Goal: Task Accomplishment & Management: Complete application form

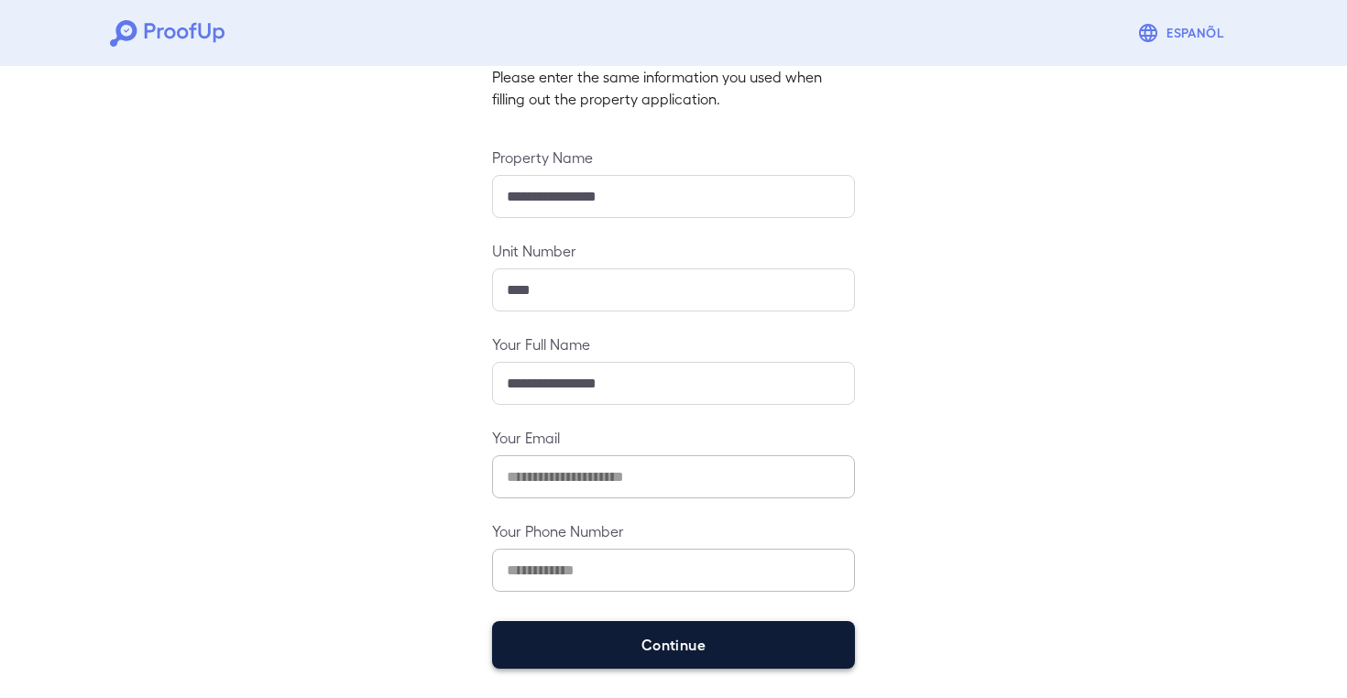
scroll to position [130, 0]
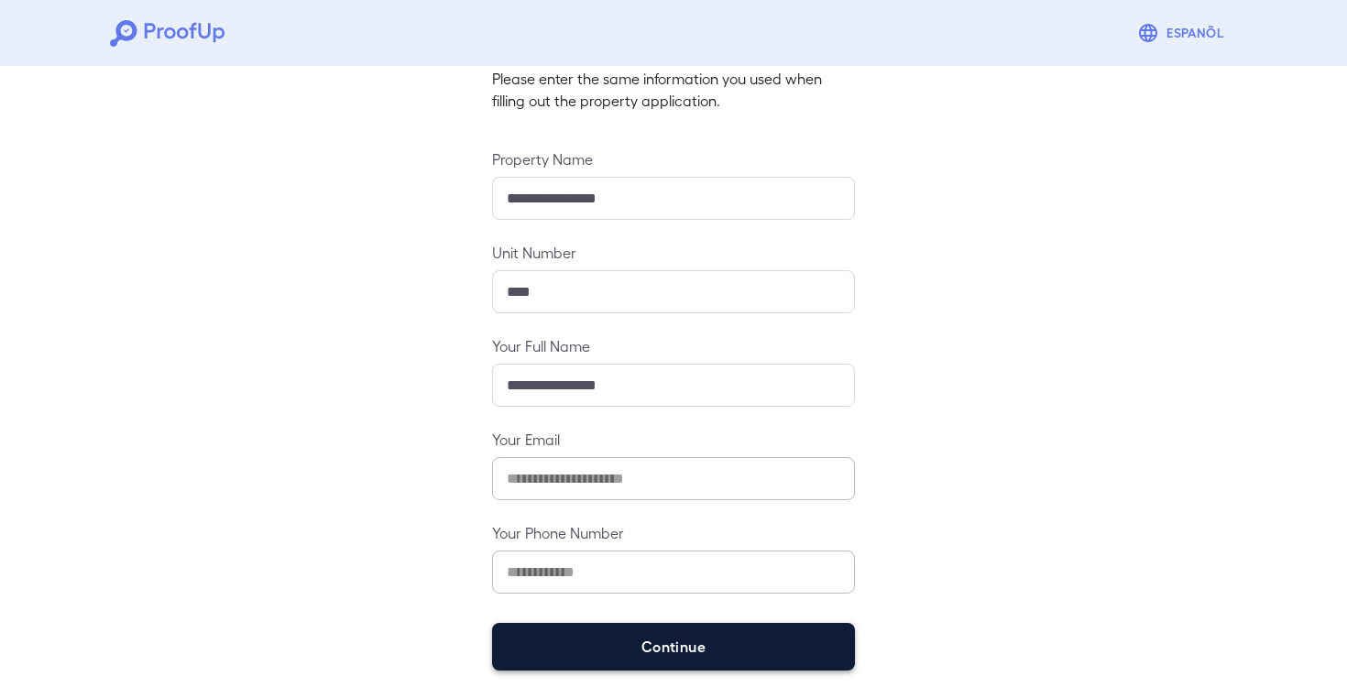
click at [596, 662] on button "Continue" at bounding box center [673, 647] width 363 height 48
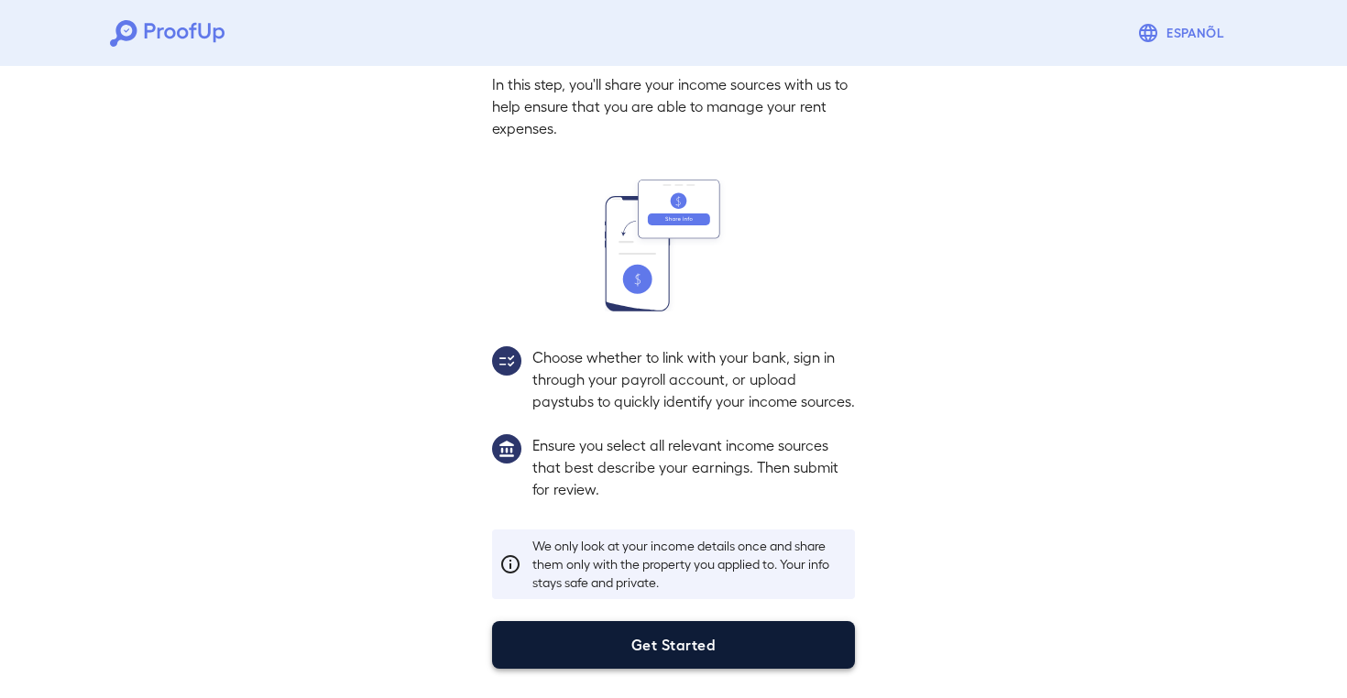
scroll to position [105, 0]
click at [661, 641] on button "Get Started" at bounding box center [673, 645] width 363 height 48
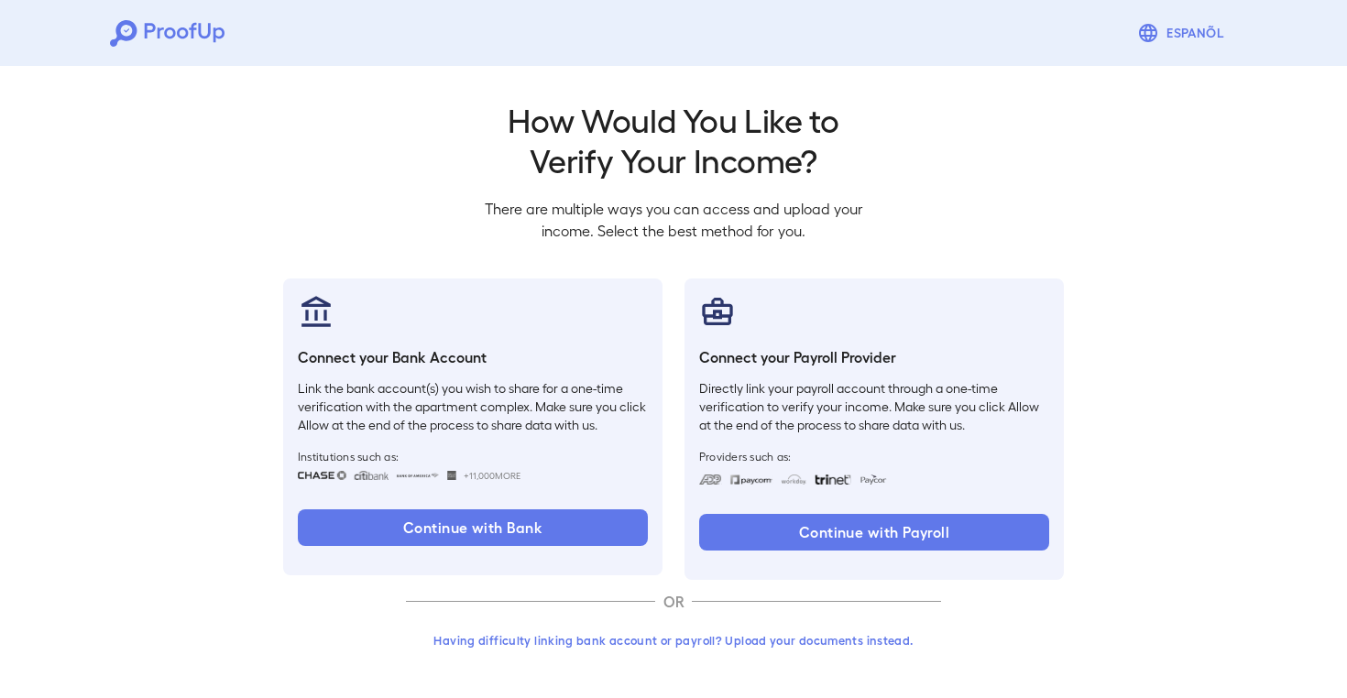
click at [671, 640] on button "Having difficulty linking bank account or payroll? Upload your documents instea…" at bounding box center [673, 640] width 535 height 33
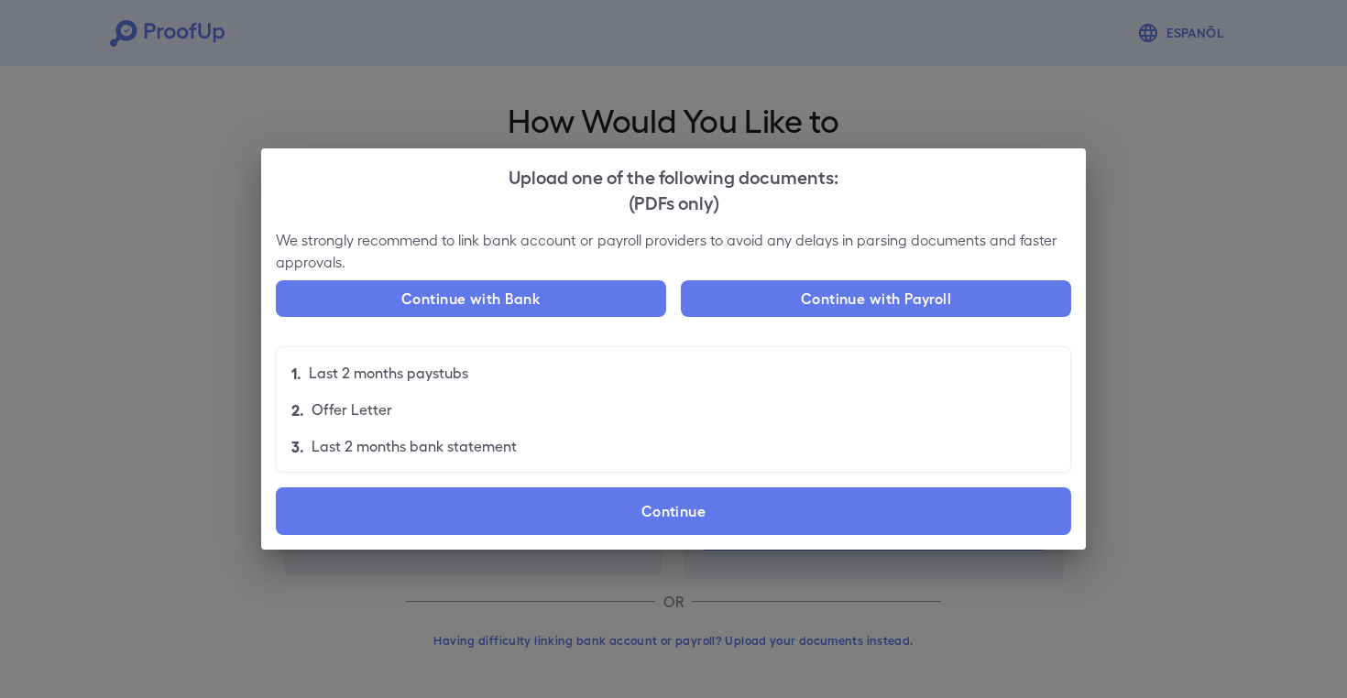
click at [667, 486] on div "We strongly recommend to link bank account or payroll providers to avoid any de…" at bounding box center [673, 389] width 825 height 321
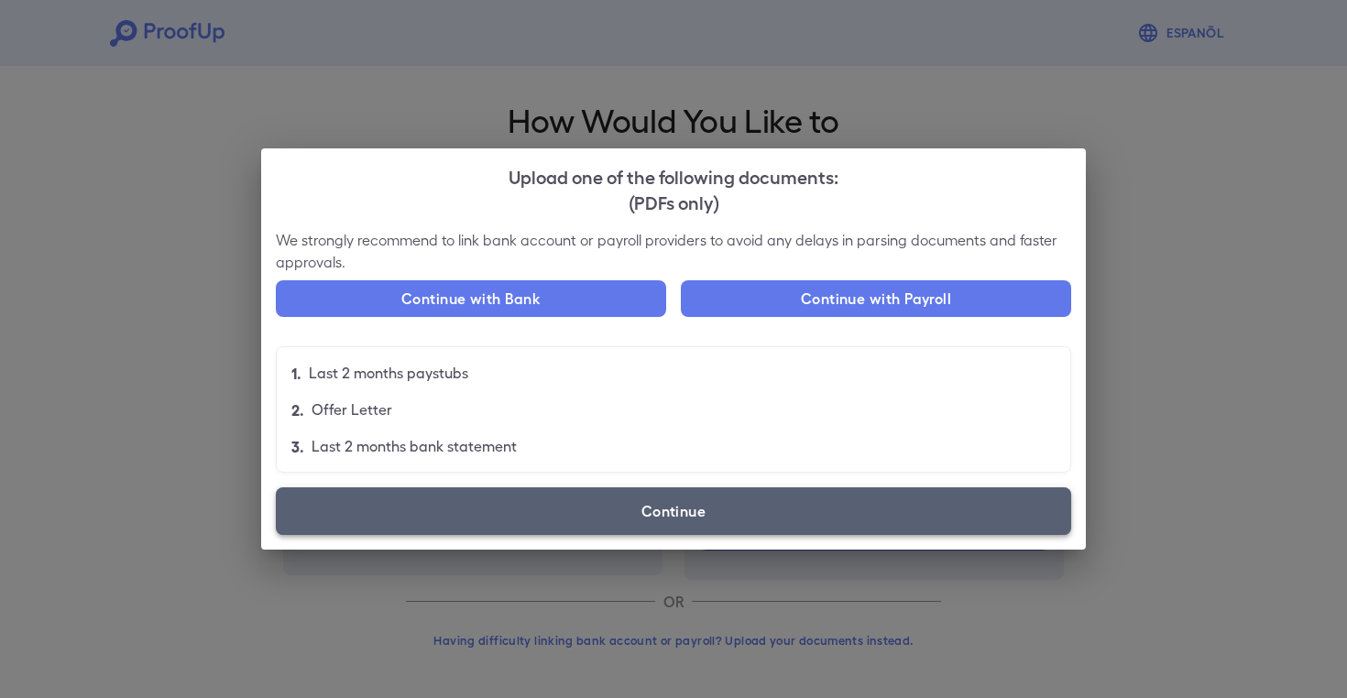
click at [663, 496] on label "Continue" at bounding box center [673, 511] width 795 height 48
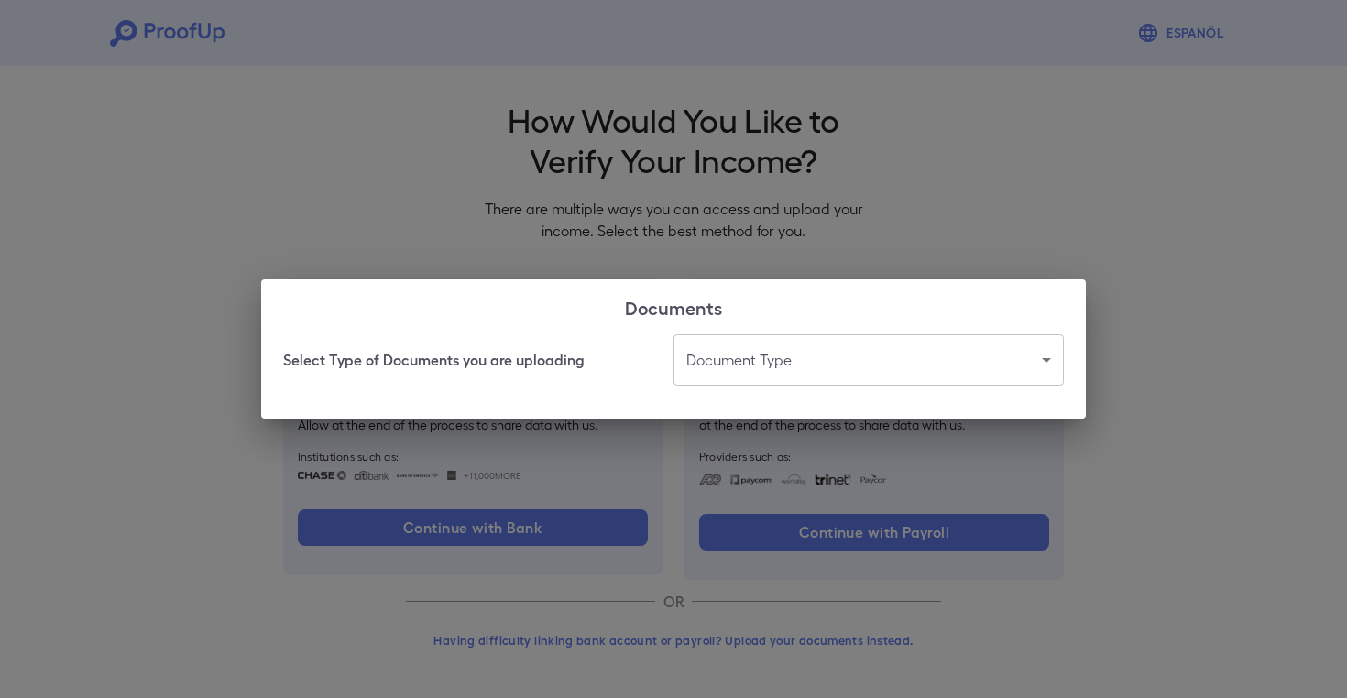
click at [759, 371] on body "Espanõl Go back How Would You Like to Verify Your Income? There are multiple wa…" at bounding box center [673, 350] width 1347 height 700
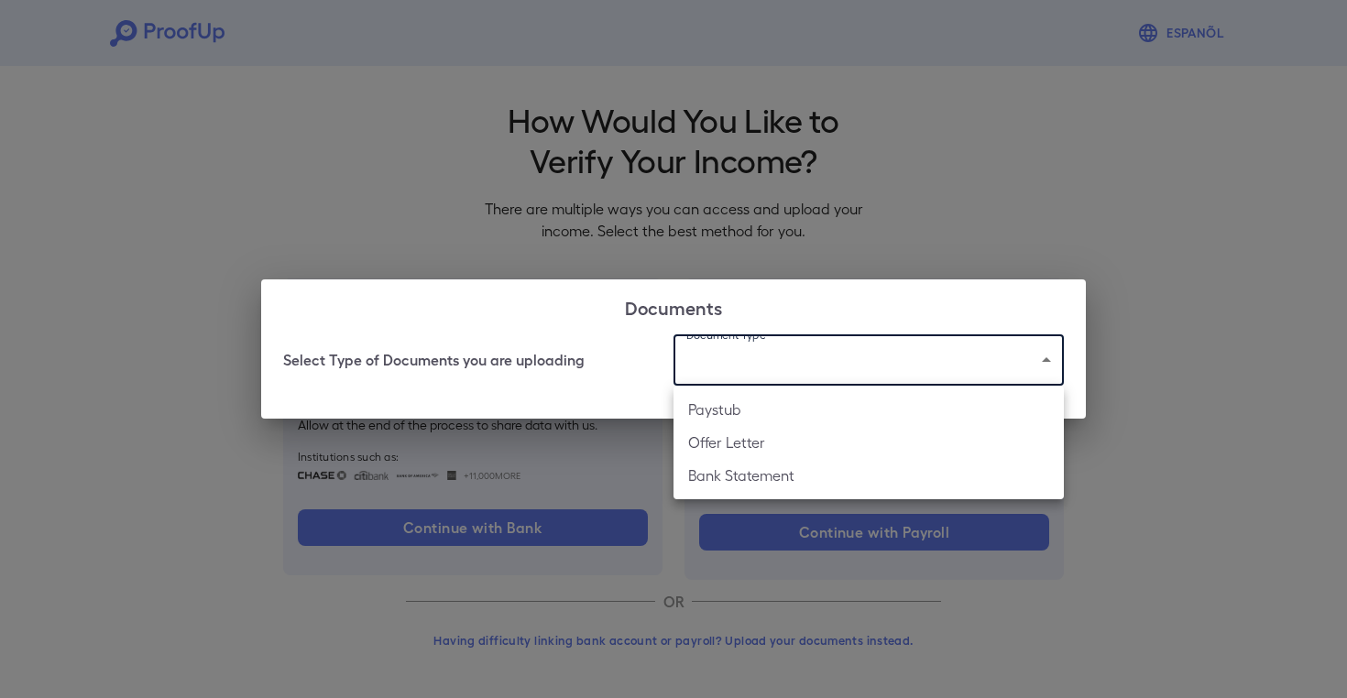
click at [760, 421] on li "Paystub" at bounding box center [869, 409] width 390 height 33
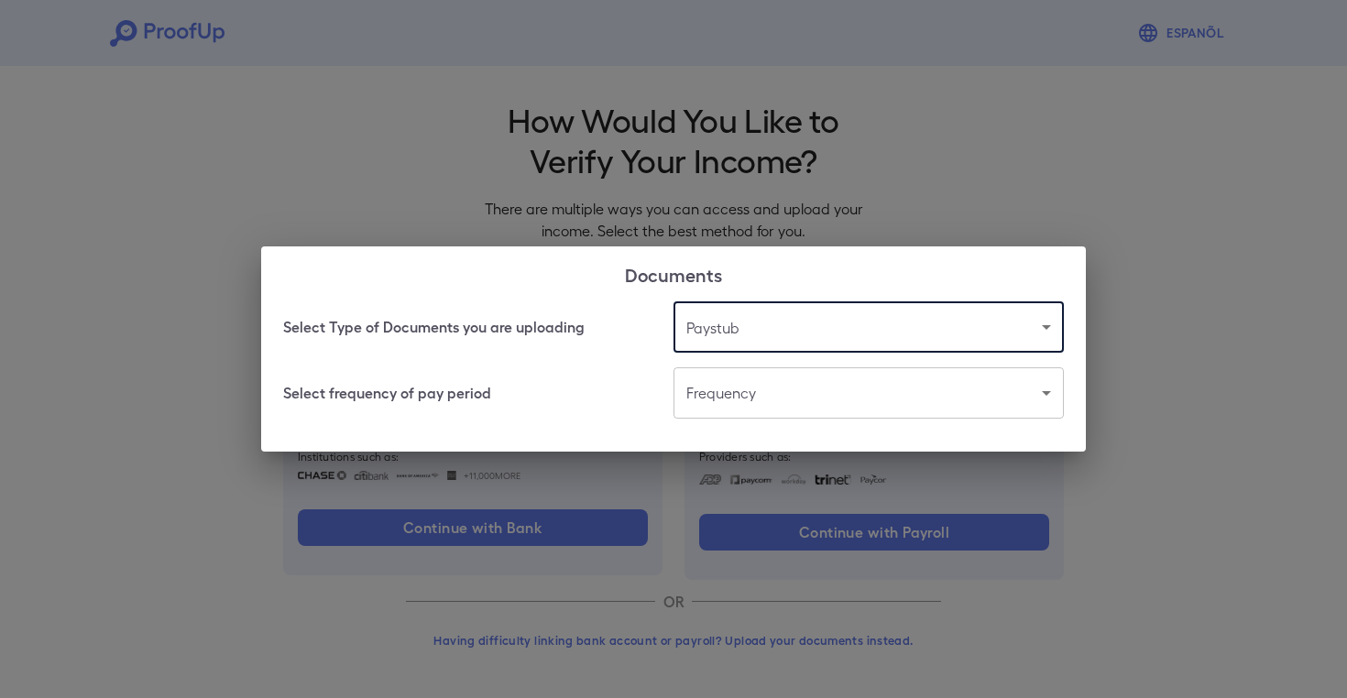
type input "*******"
click at [733, 396] on body "Espanõl Go back How Would You Like to Verify Your Income? There are multiple wa…" at bounding box center [673, 350] width 1347 height 700
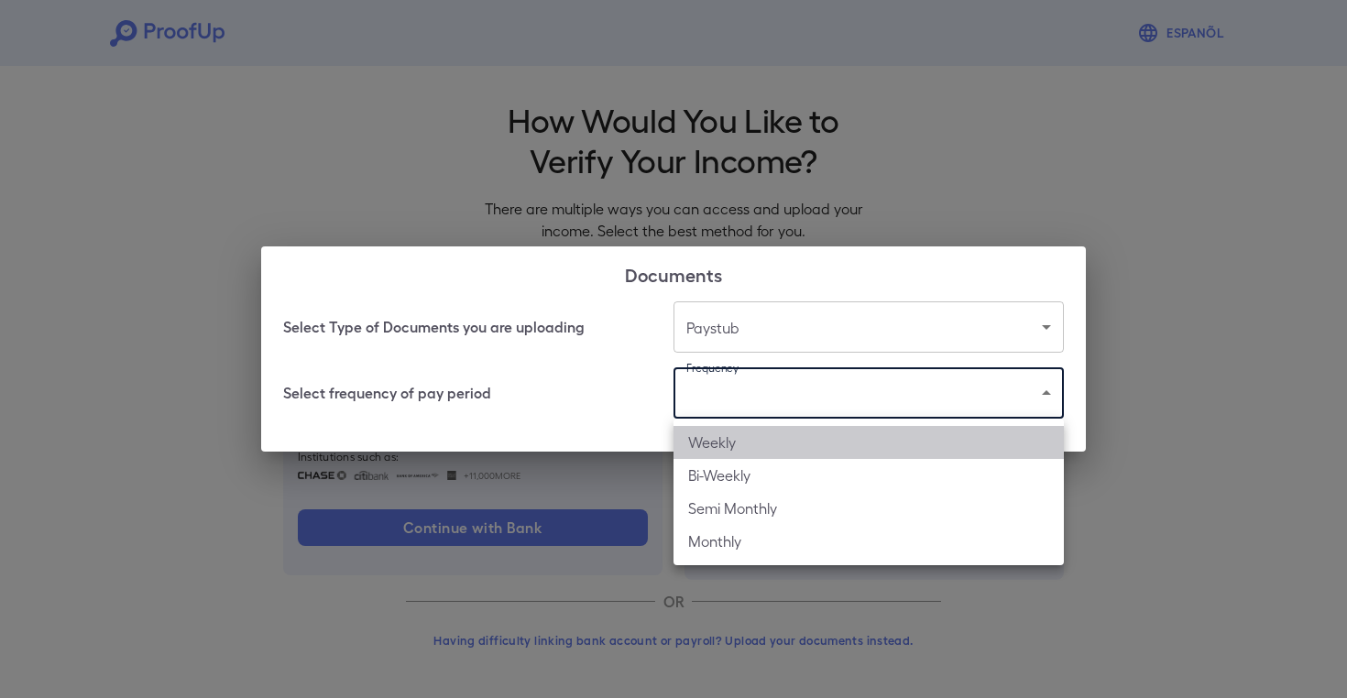
click at [746, 441] on li "Weekly" at bounding box center [869, 442] width 390 height 33
type input "******"
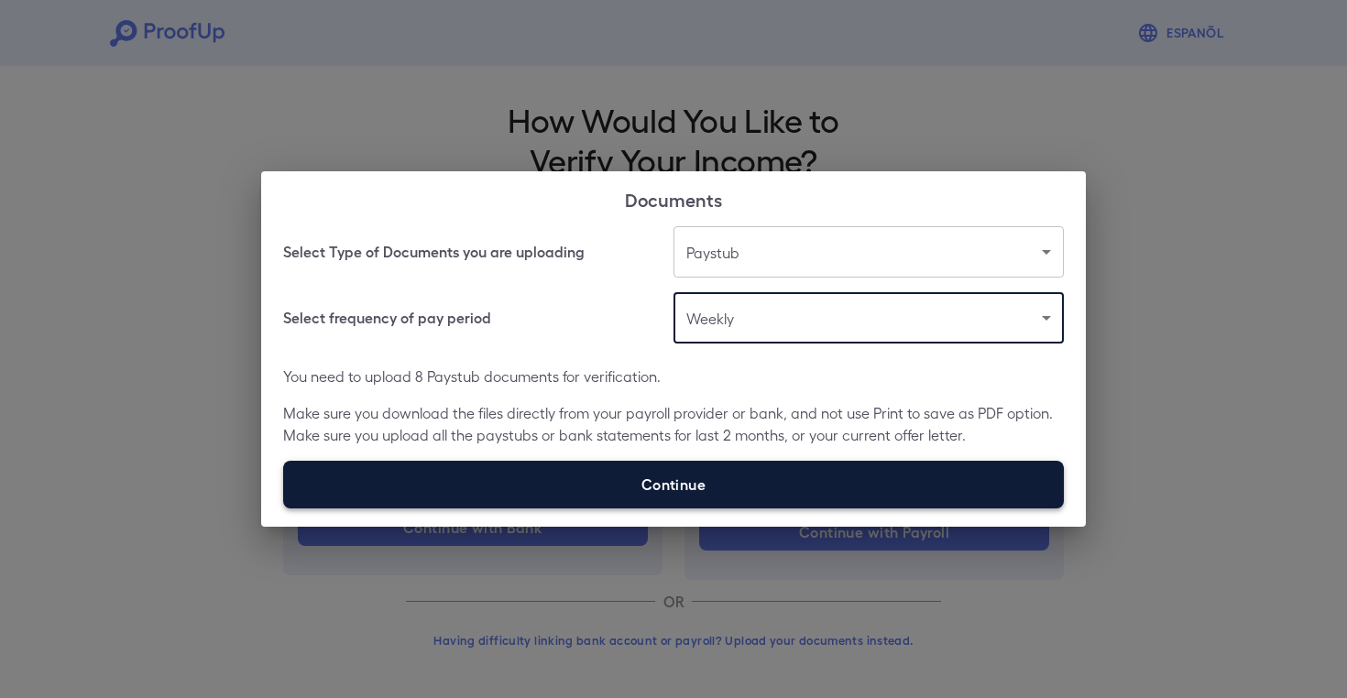
click at [656, 469] on label "Continue" at bounding box center [673, 485] width 781 height 48
click at [284, 508] on input "Continue" at bounding box center [283, 508] width 1 height 1
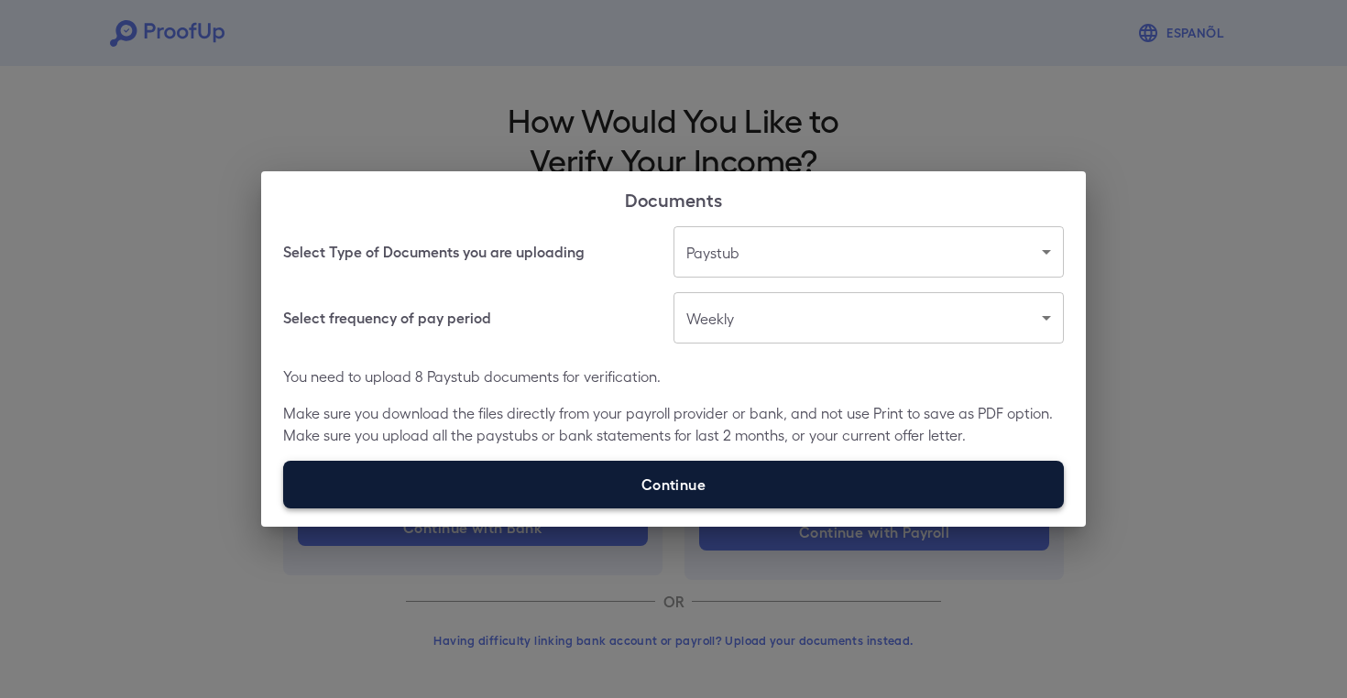
type input "**********"
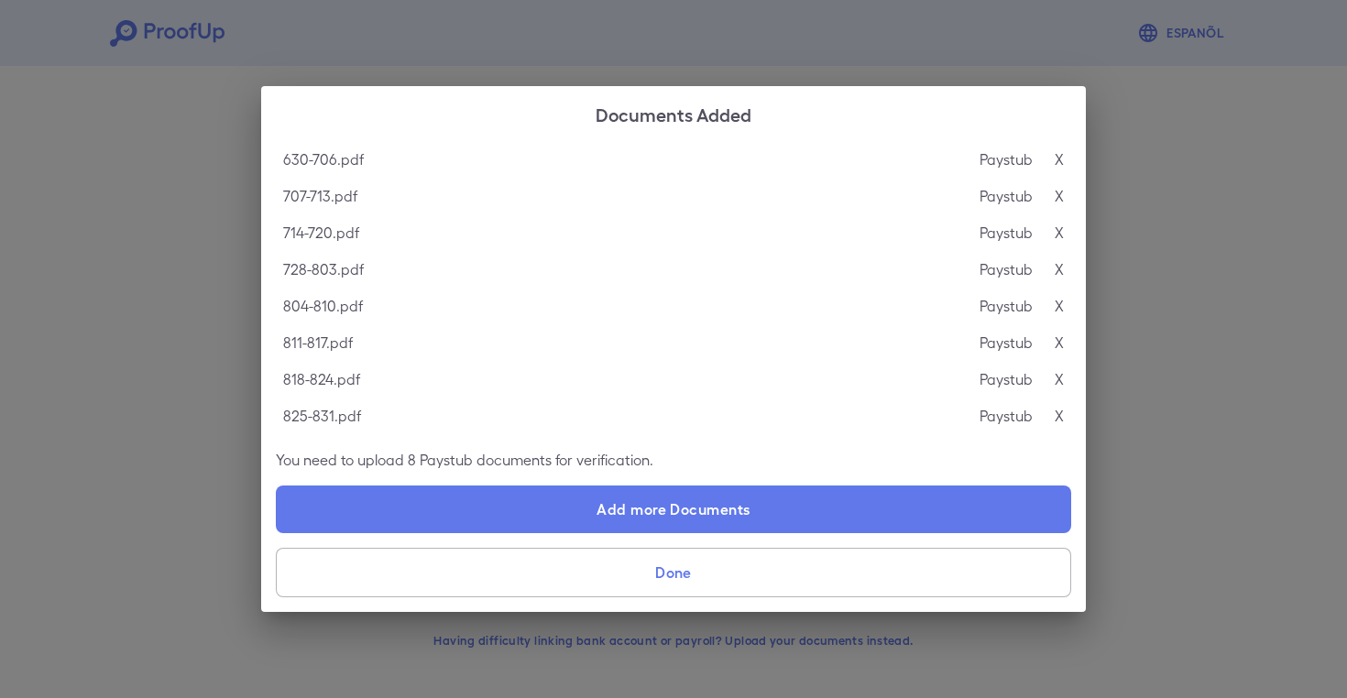
click at [644, 577] on button "Done" at bounding box center [673, 572] width 795 height 49
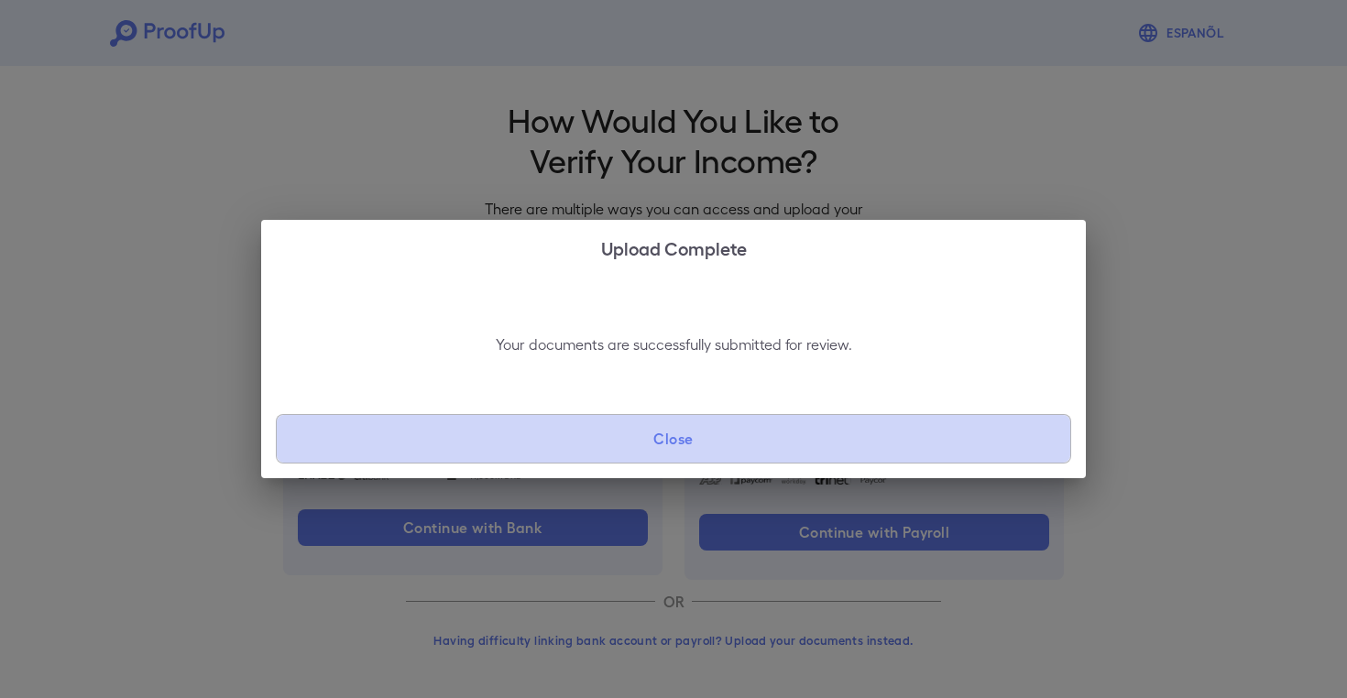
click at [505, 425] on button "Close" at bounding box center [673, 438] width 795 height 49
